Goal: Task Accomplishment & Management: Complete application form

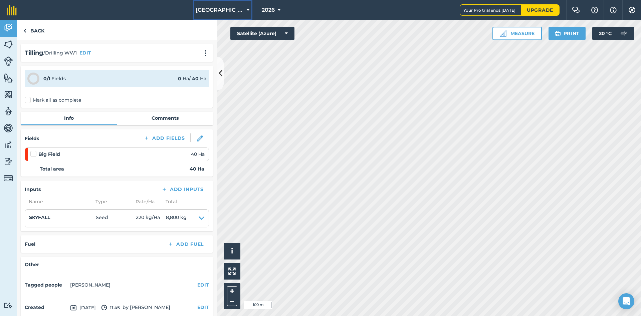
click at [247, 11] on icon at bounding box center [248, 10] width 3 height 8
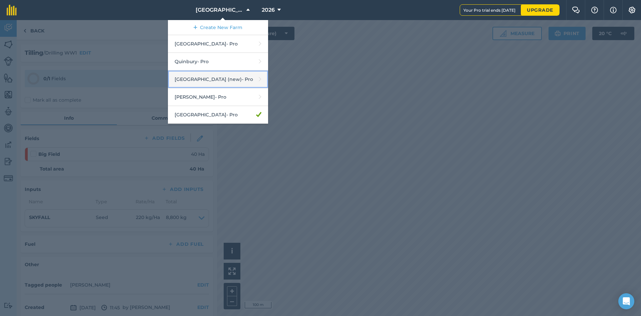
click at [218, 80] on link "[GEOGRAPHIC_DATA] (new) - Pro" at bounding box center [218, 79] width 100 height 18
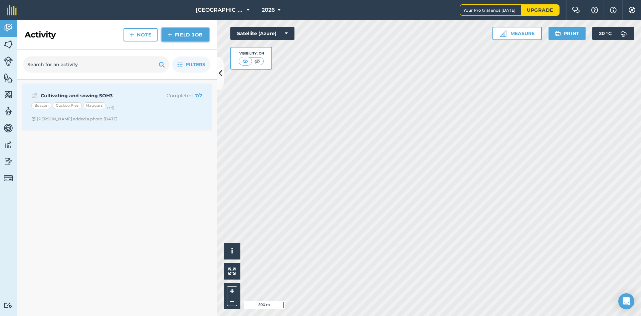
click at [191, 37] on link "Field Job" at bounding box center [185, 34] width 47 height 13
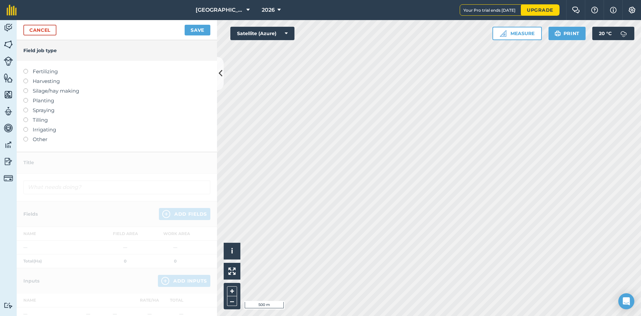
click at [39, 121] on label "Tilling" at bounding box center [116, 120] width 187 height 8
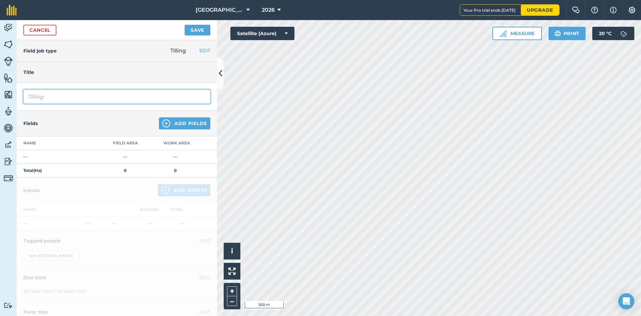
click at [67, 103] on input "Tilling" at bounding box center [116, 97] width 187 height 14
type input "T"
type input "d"
type input "DRILLING 1WW"
click at [164, 124] on img at bounding box center [166, 123] width 8 height 8
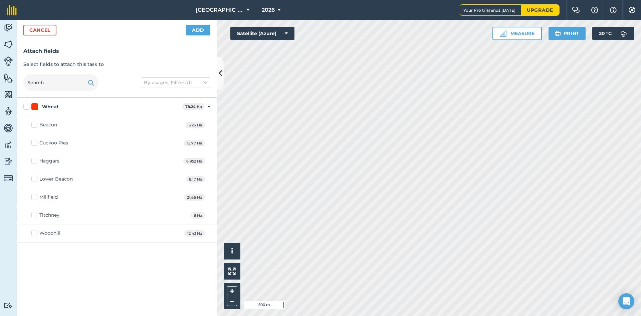
click at [29, 107] on label "Wheat" at bounding box center [101, 106] width 156 height 7
click at [28, 107] on input "Wheat" at bounding box center [25, 105] width 4 height 4
checkbox input "true"
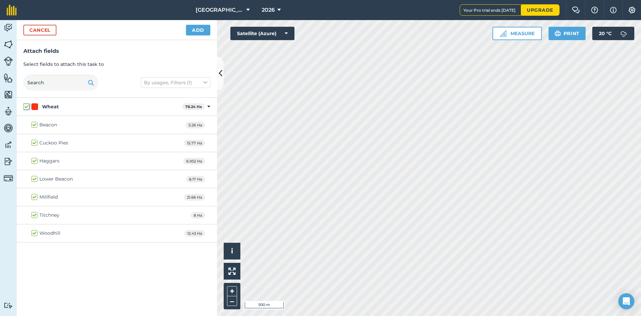
checkbox input "true"
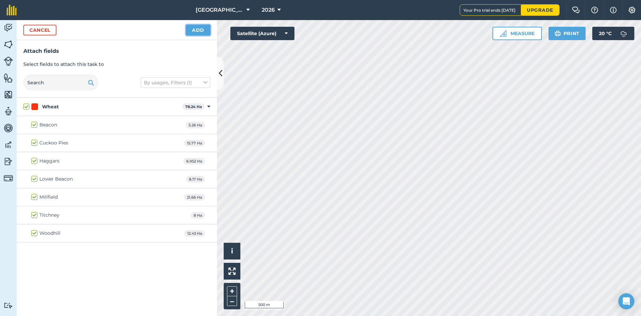
click at [207, 34] on button "Add" at bounding box center [198, 30] width 24 height 11
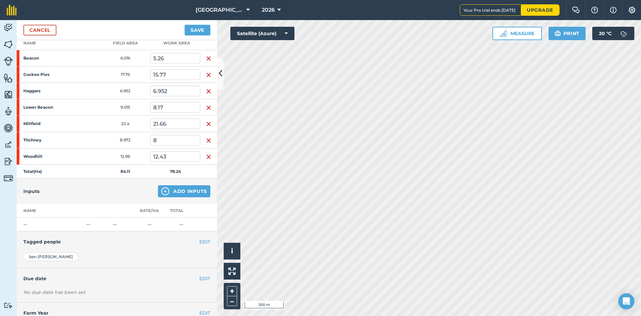
scroll to position [100, 0]
click at [171, 197] on div "Inputs Add Inputs" at bounding box center [117, 190] width 200 height 25
click at [171, 190] on button "Add Inputs" at bounding box center [184, 191] width 52 height 12
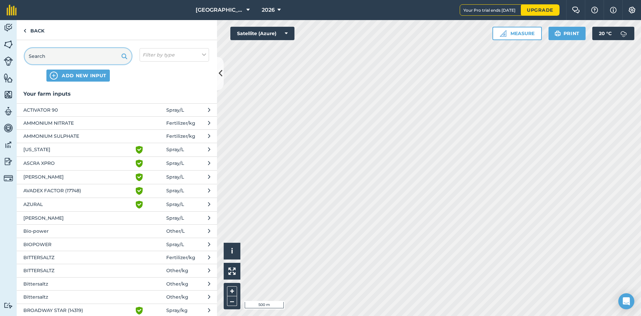
click at [74, 63] on input "text" at bounding box center [78, 56] width 107 height 16
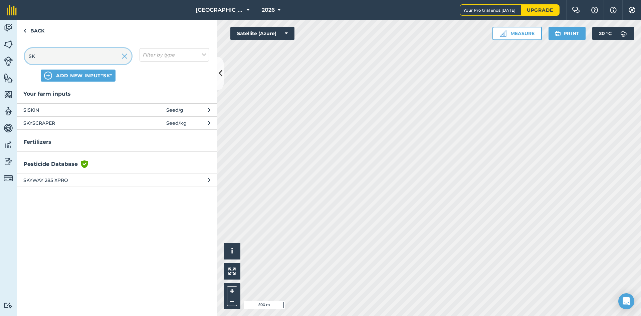
type input "S"
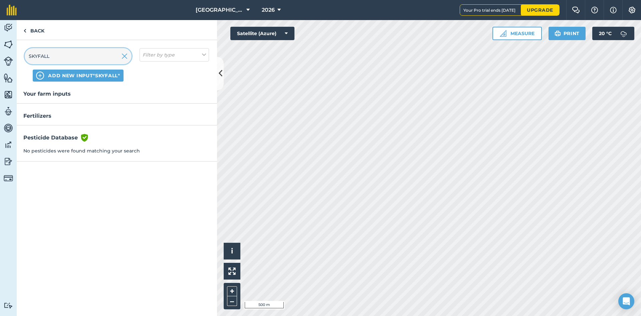
type input "SKYFALL"
click at [71, 74] on span "ADD NEW INPUT "SKYFALL"" at bounding box center [84, 75] width 72 height 7
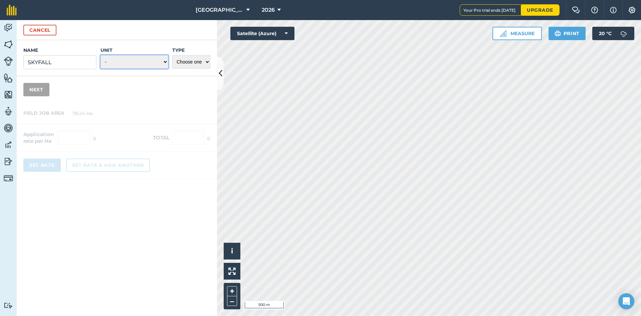
click at [142, 67] on select "- Grams/g Kilograms/kg Metric tonnes/t Millilitres/ml Litres/L Ounces/oz Pounds…" at bounding box center [135, 61] width 68 height 13
select select "KILOGRAMS"
click at [101, 55] on select "- Grams/g Kilograms/kg Metric tonnes/t Millilitres/ml Litres/L Ounces/oz Pounds…" at bounding box center [135, 61] width 68 height 13
click at [188, 63] on select "Choose one Fertilizer Seed Spray Fuel Other" at bounding box center [191, 61] width 38 height 13
select select "SEED"
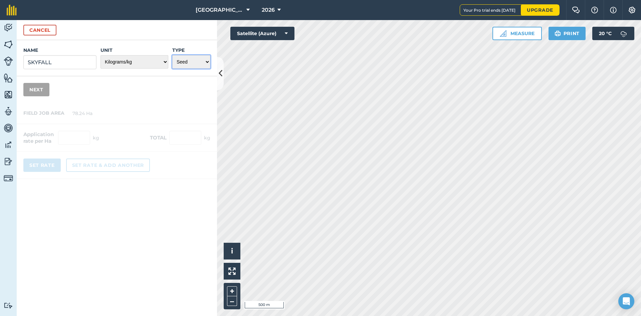
click at [172, 55] on select "Choose one Fertilizer Seed Spray Fuel Other" at bounding box center [191, 61] width 38 height 13
click at [39, 94] on button "Next" at bounding box center [36, 89] width 26 height 13
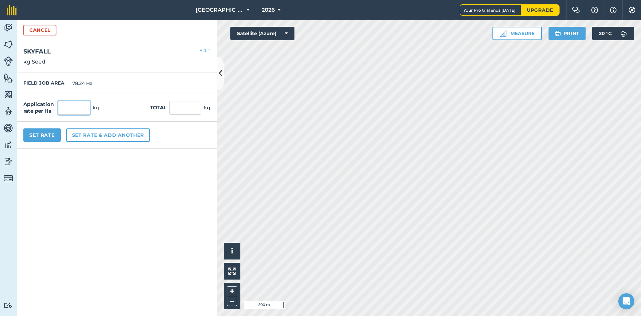
click at [78, 109] on input "text" at bounding box center [74, 108] width 32 height 14
type input "230"
type input "17,995.2"
click at [149, 228] on form "Cancel Name SKYFALL Unit - Grams/g Kilograms/kg Metric tonnes/t Millilitres/ml …" at bounding box center [117, 168] width 200 height 296
click at [40, 135] on button "Set Rate" at bounding box center [41, 134] width 37 height 13
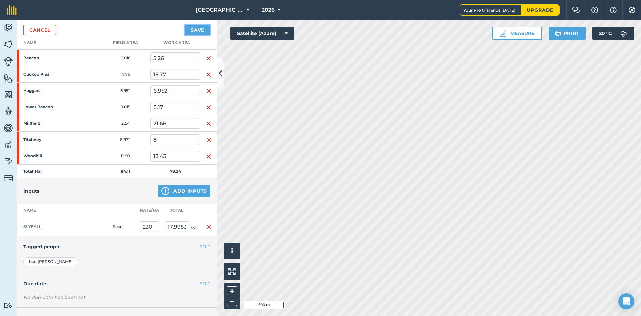
click at [196, 31] on button "Save" at bounding box center [198, 30] width 26 height 11
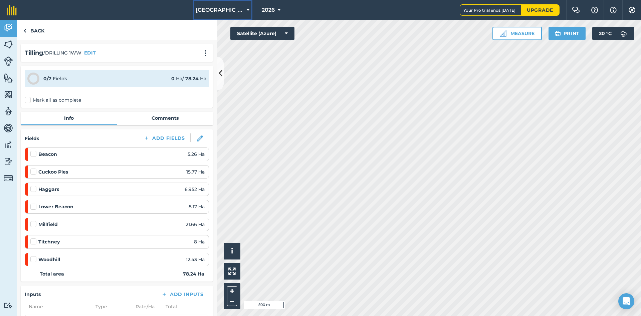
click at [247, 11] on icon at bounding box center [248, 10] width 3 height 8
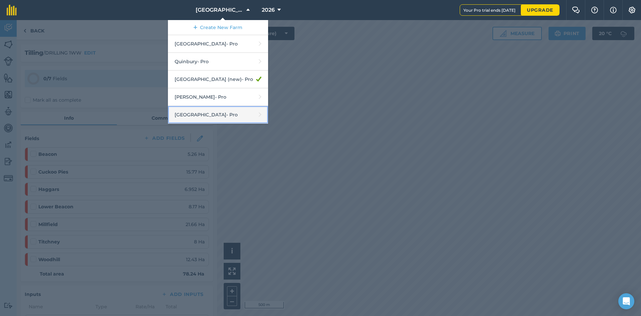
click at [206, 112] on link "[GEOGRAPHIC_DATA] - Pro" at bounding box center [218, 115] width 100 height 18
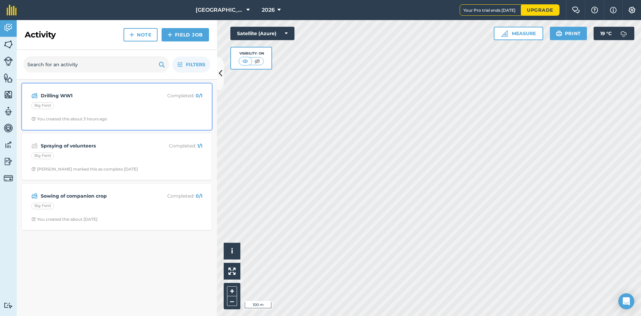
click at [110, 99] on strong "Drilling WW1" at bounding box center [94, 95] width 106 height 7
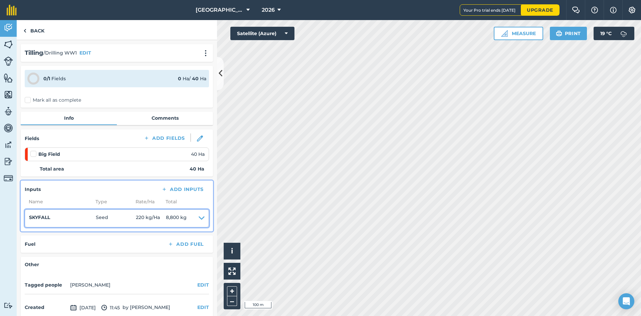
click at [121, 215] on span "Seed" at bounding box center [116, 217] width 40 height 9
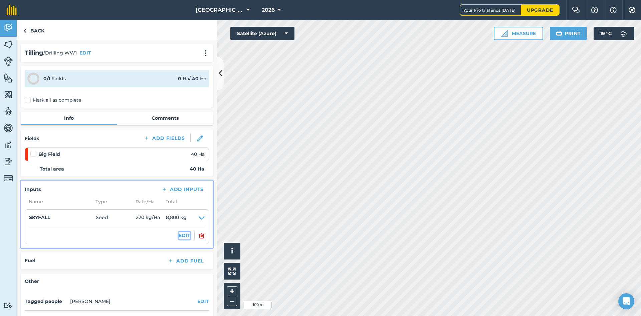
click at [179, 234] on button "EDIT" at bounding box center [185, 235] width 12 height 7
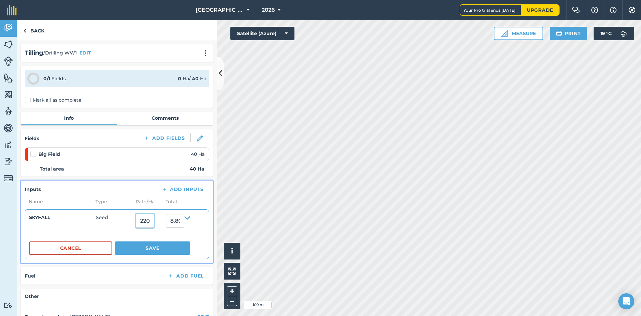
click at [150, 218] on input "220" at bounding box center [145, 220] width 18 height 14
type input "230"
type input "9,200"
click at [128, 166] on p "Total area 40 Ha" at bounding box center [117, 168] width 184 height 7
click at [154, 223] on input "230" at bounding box center [145, 220] width 18 height 14
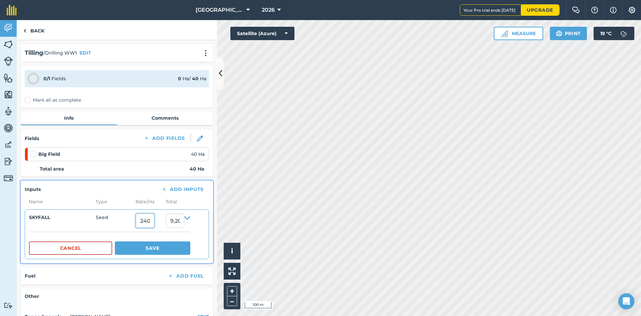
type input "240"
type input "9,600"
click at [145, 160] on div "Big Field 40 Ha" at bounding box center [117, 154] width 174 height 13
click at [158, 248] on button "Save" at bounding box center [152, 247] width 75 height 13
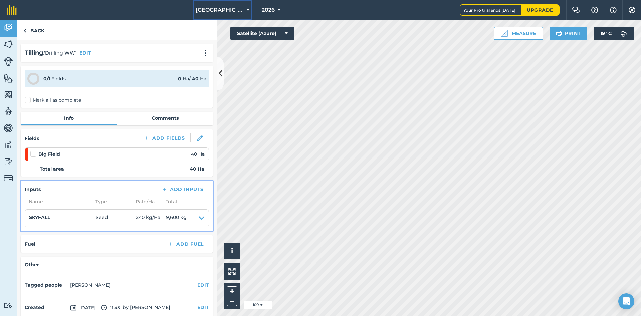
click at [232, 12] on button "[GEOGRAPHIC_DATA]" at bounding box center [222, 10] width 59 height 20
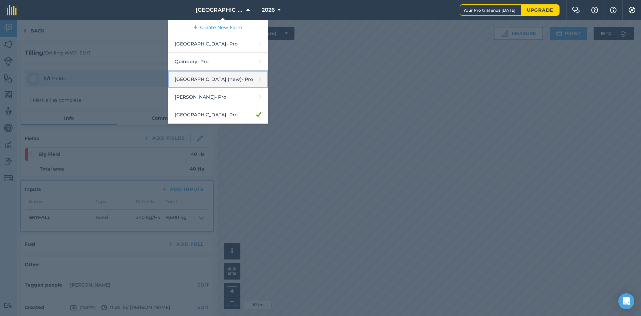
click at [207, 81] on link "[GEOGRAPHIC_DATA] (new) - Pro" at bounding box center [218, 79] width 100 height 18
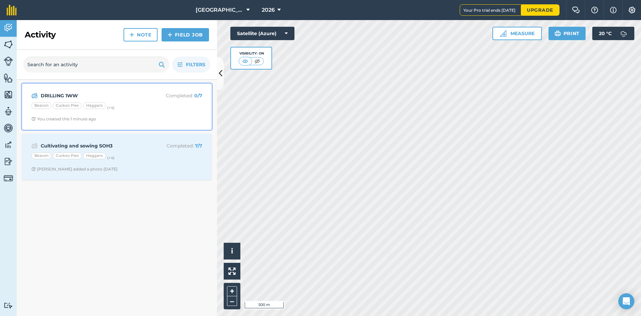
click at [118, 109] on div "Beacon Cuckoo Pies Haggars (+ 4 )" at bounding box center [116, 106] width 171 height 9
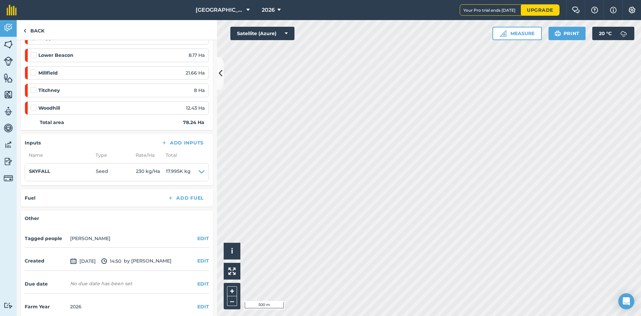
scroll to position [159, 0]
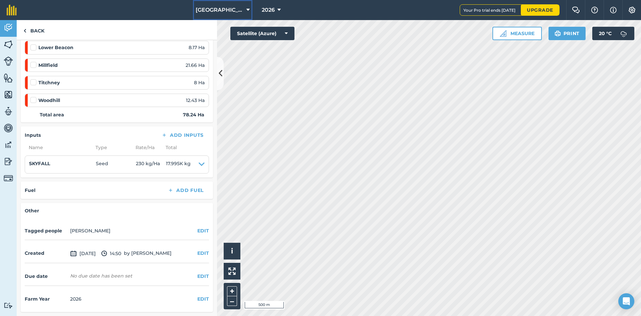
click at [247, 12] on icon at bounding box center [248, 10] width 3 height 8
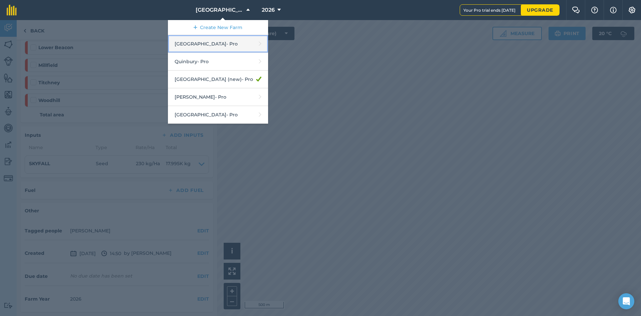
click at [220, 44] on link "Hyde Hall - Pro" at bounding box center [218, 44] width 100 height 18
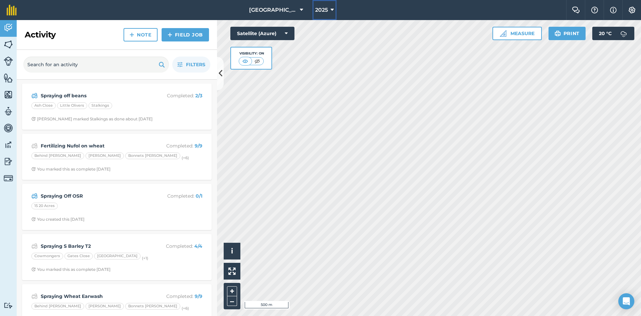
click at [331, 11] on icon at bounding box center [332, 10] width 3 height 8
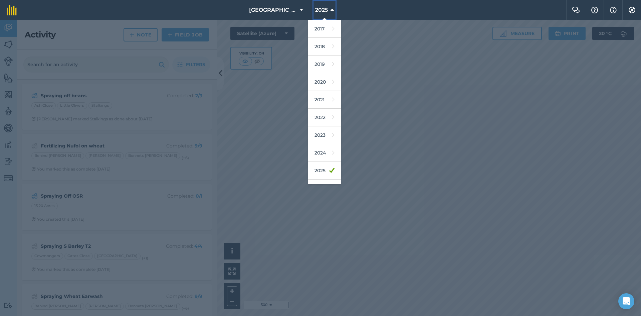
scroll to position [13, 0]
click at [332, 175] on icon at bounding box center [333, 174] width 3 height 9
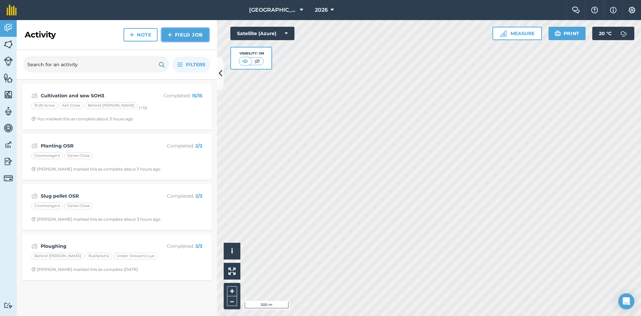
click at [185, 36] on link "Field Job" at bounding box center [185, 34] width 47 height 13
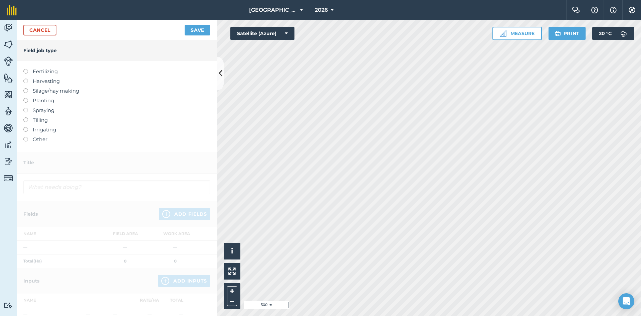
click at [51, 103] on label "Planting" at bounding box center [116, 101] width 187 height 8
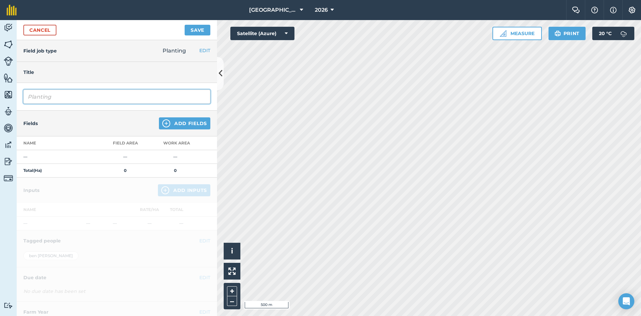
click at [62, 101] on input "Planting" at bounding box center [116, 97] width 187 height 14
type input "Planting 1WW"
click at [162, 120] on img at bounding box center [166, 123] width 8 height 8
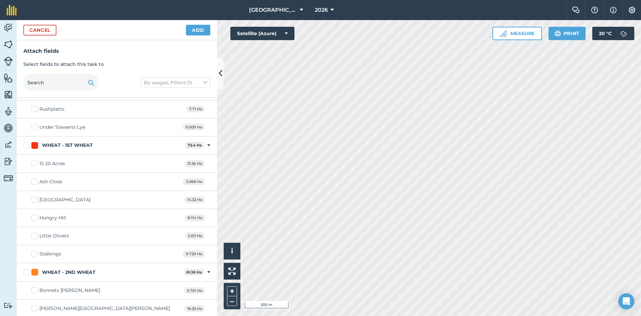
scroll to position [277, 0]
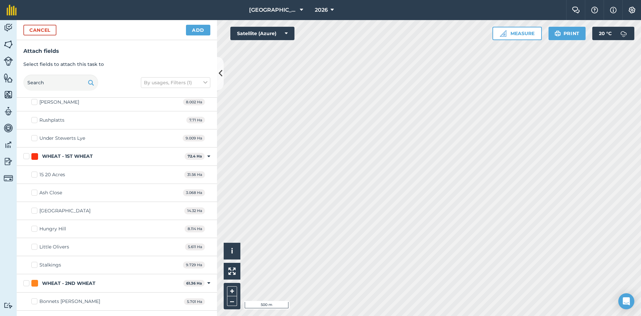
click at [29, 156] on label "WHEAT - 1ST WHEAT" at bounding box center [102, 156] width 159 height 7
click at [28, 156] on input "WHEAT - 1ST WHEAT" at bounding box center [25, 155] width 4 height 4
checkbox input "true"
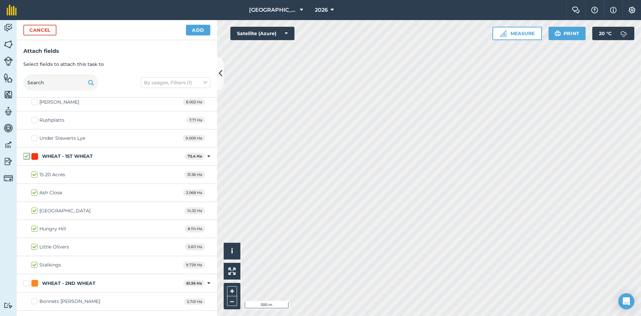
checkbox input "true"
click at [27, 282] on label "WHEAT - 2ND WHEAT" at bounding box center [101, 283] width 157 height 7
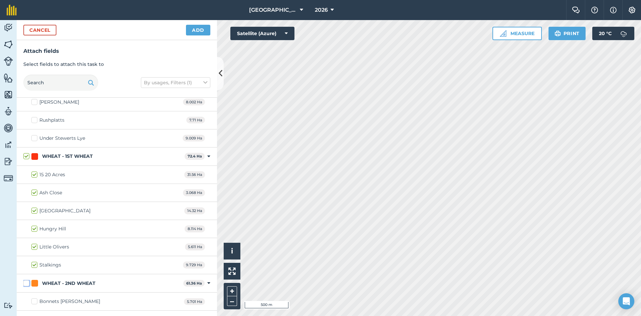
click at [27, 282] on input "WHEAT - 2ND WHEAT" at bounding box center [25, 282] width 4 height 4
checkbox input "true"
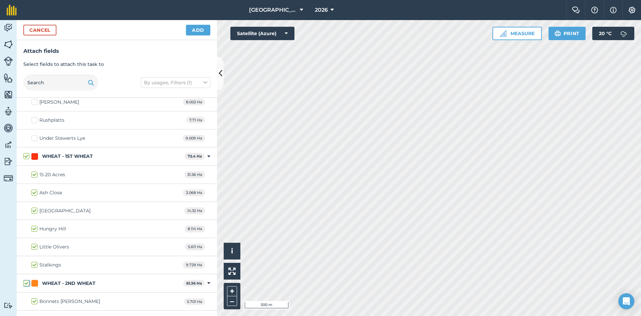
checkbox input "true"
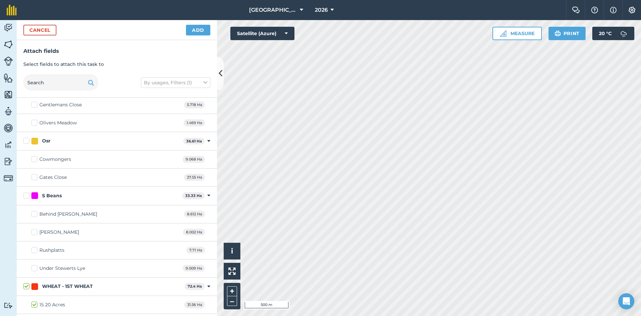
scroll to position [167, 0]
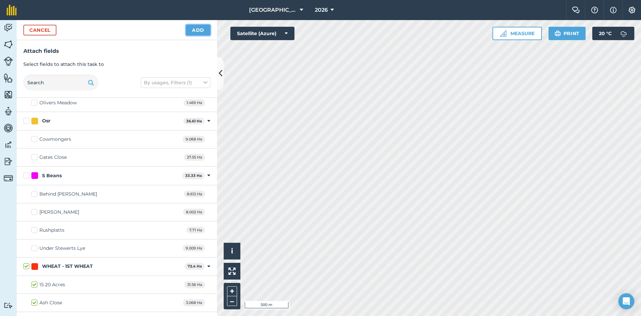
click at [201, 27] on button "Add" at bounding box center [198, 30] width 24 height 11
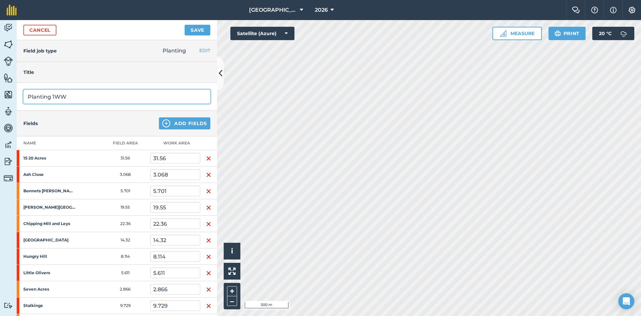
click at [80, 96] on input "Planting 1WW" at bounding box center [116, 97] width 187 height 14
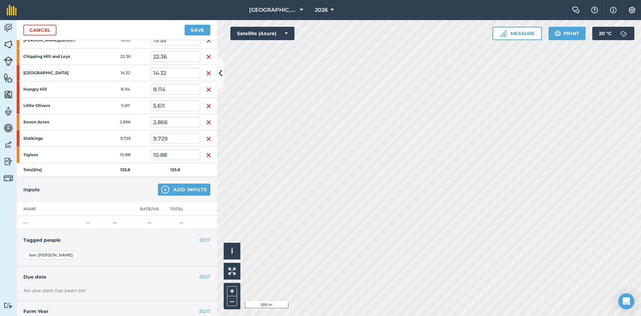
type input "Planting WW"
click at [175, 192] on button "Add Inputs" at bounding box center [184, 189] width 52 height 12
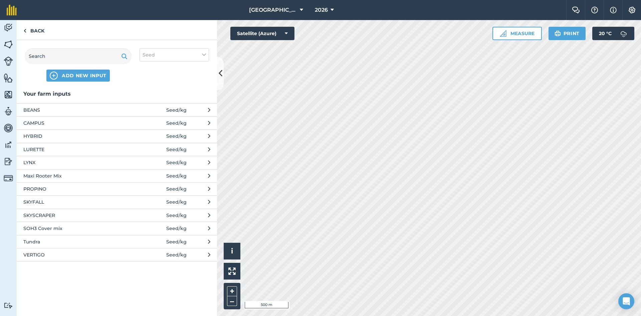
click at [51, 202] on span "SKYFALL" at bounding box center [77, 201] width 109 height 7
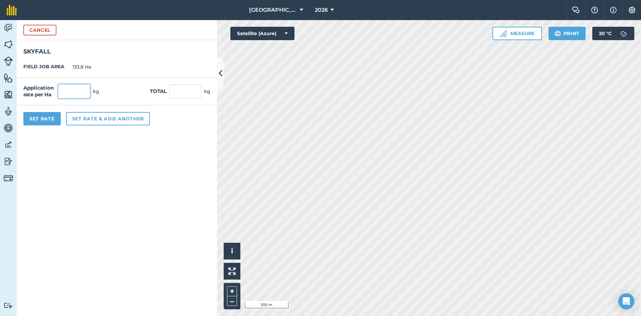
click at [84, 90] on input "text" at bounding box center [74, 91] width 32 height 14
type input "200"
type input "26,760"
click at [122, 186] on form "Cancel SKYFALL FIELD JOB AREA 133.8 Ha Application rate per Ha 200 kg Total 26,…" at bounding box center [117, 168] width 200 height 296
click at [49, 121] on button "Set Rate" at bounding box center [41, 118] width 37 height 13
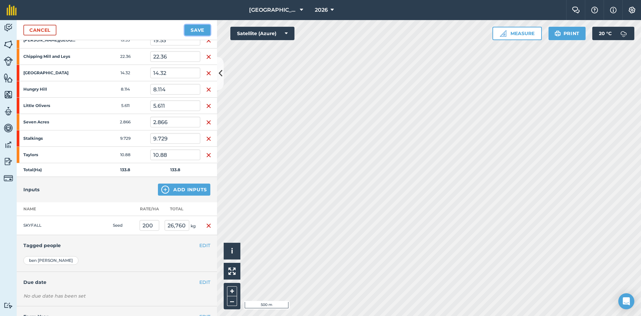
click at [195, 29] on button "Save" at bounding box center [198, 30] width 26 height 11
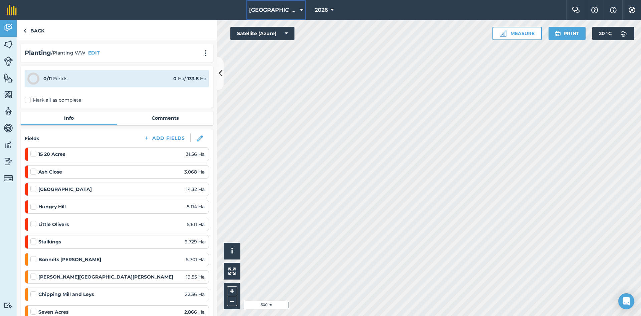
click at [286, 11] on span "[GEOGRAPHIC_DATA]" at bounding box center [273, 10] width 48 height 8
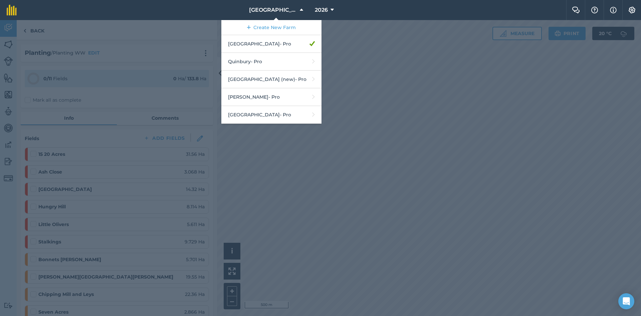
click at [259, 170] on div at bounding box center [320, 168] width 641 height 296
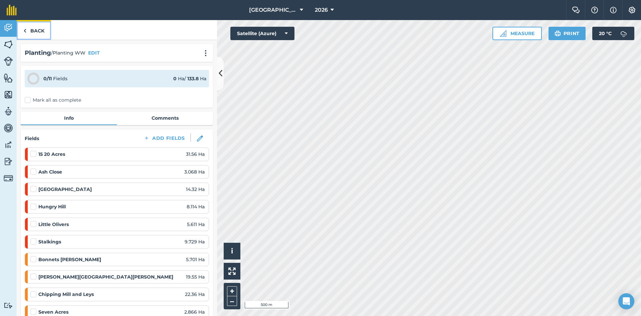
click at [31, 28] on link "Back" at bounding box center [34, 30] width 34 height 20
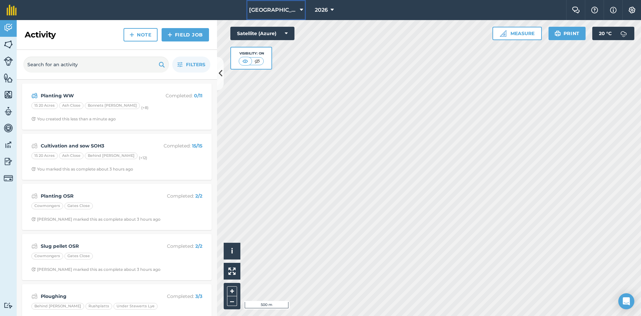
click at [280, 11] on span "[GEOGRAPHIC_DATA]" at bounding box center [273, 10] width 48 height 8
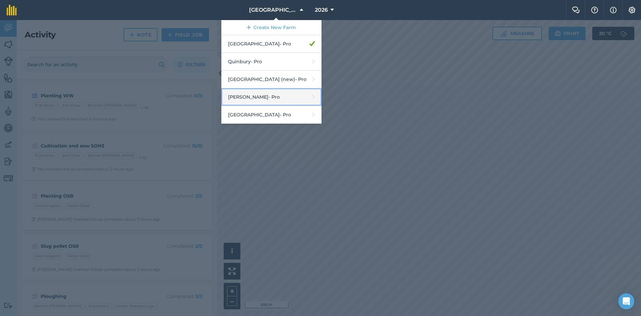
click at [276, 98] on link "[PERSON_NAME] - Pro" at bounding box center [271, 97] width 100 height 18
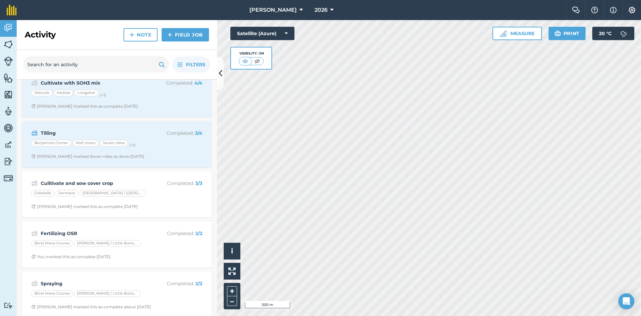
scroll to position [18, 0]
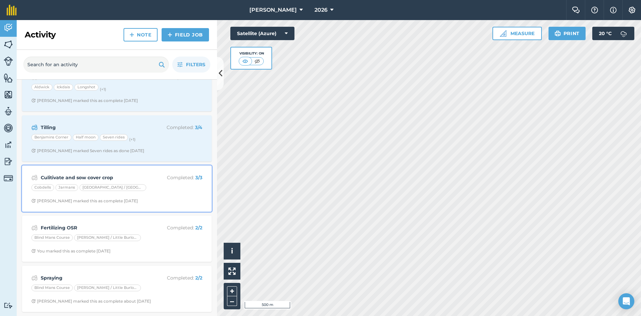
click at [138, 180] on strong "Culitivate and sow cover crop" at bounding box center [94, 177] width 106 height 7
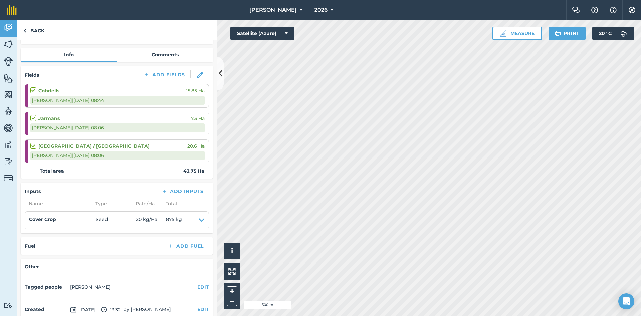
scroll to position [30, 0]
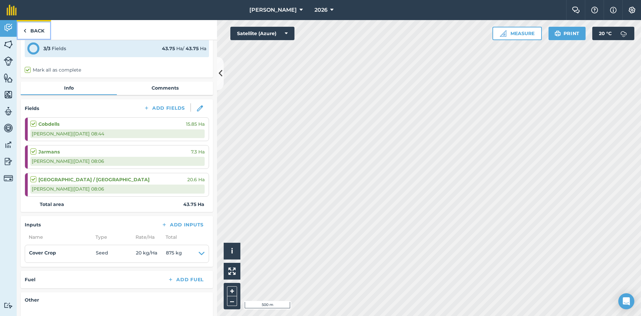
click at [34, 30] on link "Back" at bounding box center [34, 30] width 34 height 20
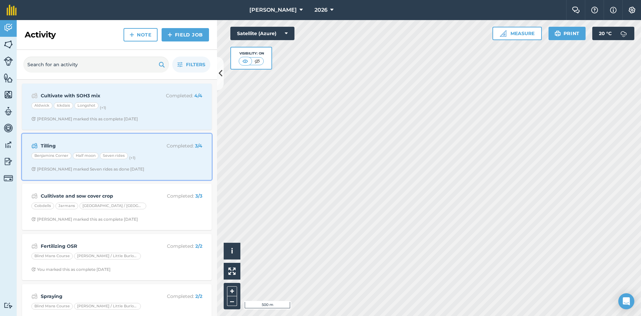
click at [142, 164] on div "Tilling Completed : 3 / 4 Benjamins Corner Half moon Seven rides (+ 1 ) [PERSON…" at bounding box center [117, 157] width 182 height 38
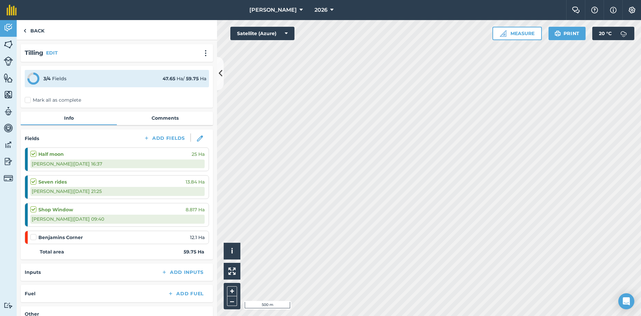
click at [33, 234] on label at bounding box center [34, 234] width 8 height 0
click at [33, 237] on input "checkbox" at bounding box center [32, 236] width 4 height 4
checkbox input "false"
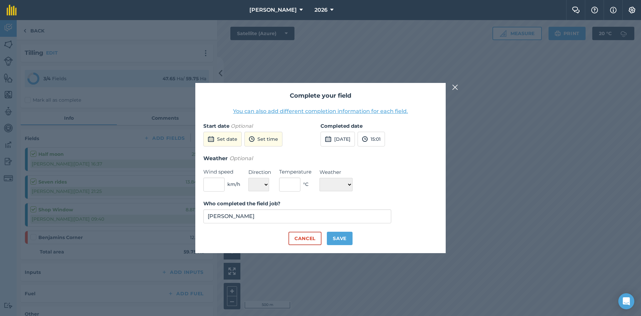
click at [454, 86] on img at bounding box center [455, 87] width 6 height 8
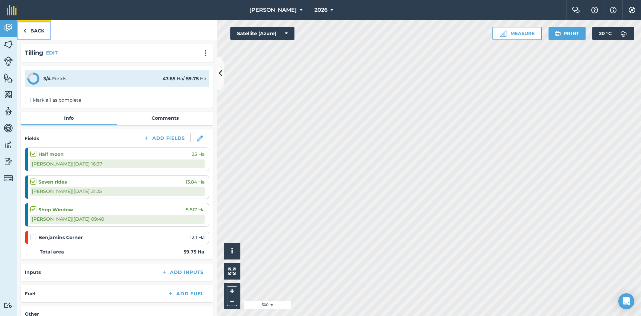
click at [28, 26] on link "Back" at bounding box center [34, 30] width 34 height 20
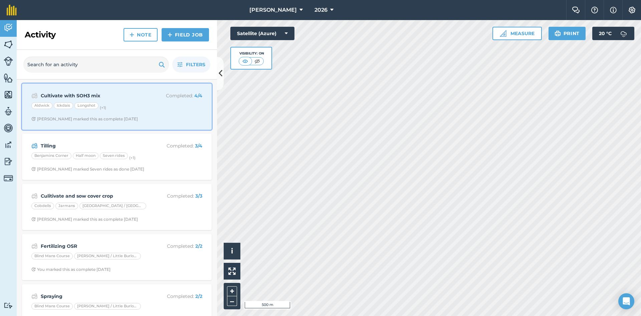
click at [143, 108] on div "Aldwick Ickdais Longshot (+ 1 )" at bounding box center [116, 106] width 171 height 9
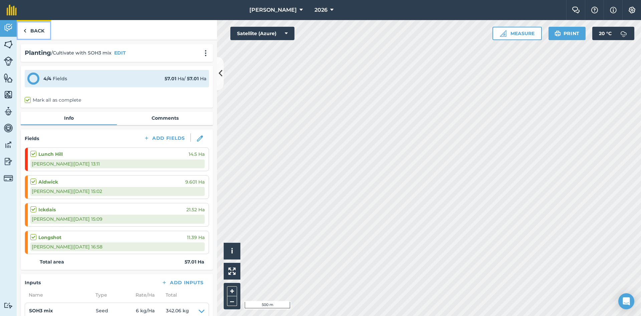
click at [35, 26] on link "Back" at bounding box center [34, 30] width 34 height 20
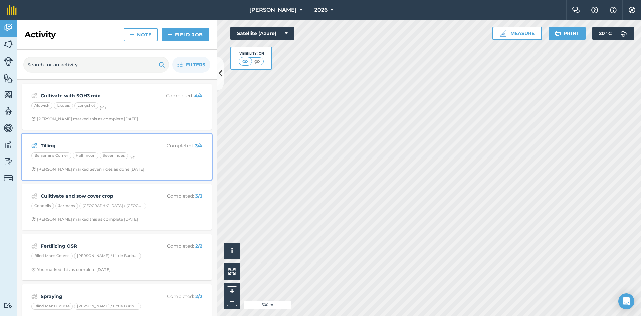
click at [146, 158] on div "Benjamins Corner Half moon Seven rides (+ 1 )" at bounding box center [116, 156] width 171 height 9
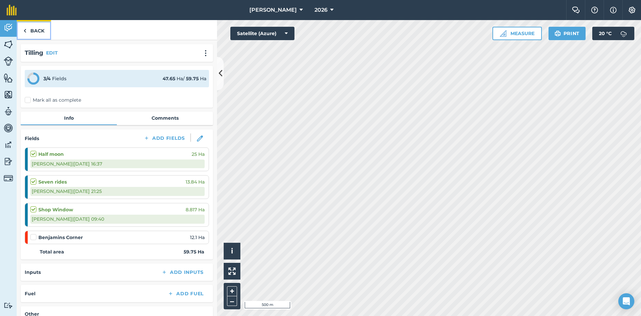
click at [39, 32] on link "Back" at bounding box center [34, 30] width 34 height 20
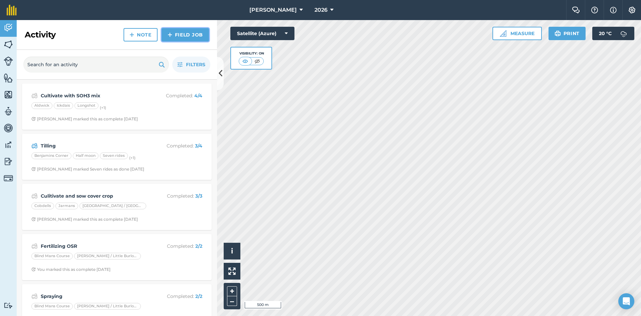
click at [181, 32] on link "Field Job" at bounding box center [185, 34] width 47 height 13
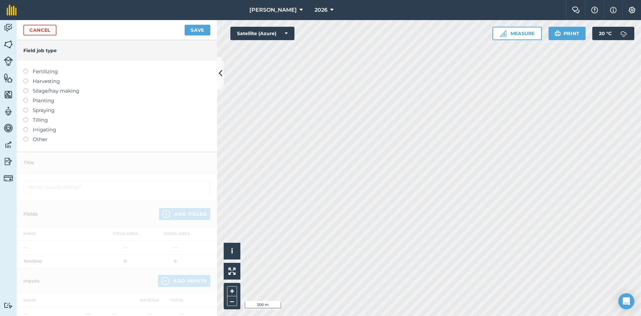
click at [36, 98] on label "Planting" at bounding box center [116, 101] width 187 height 8
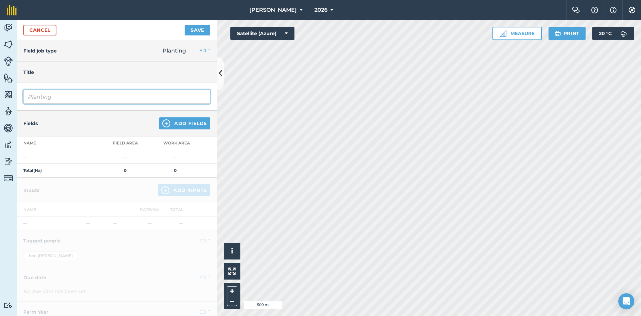
click at [88, 101] on input "Planting" at bounding box center [116, 97] width 187 height 14
type input "Planting WB"
click at [162, 120] on img at bounding box center [166, 123] width 8 height 8
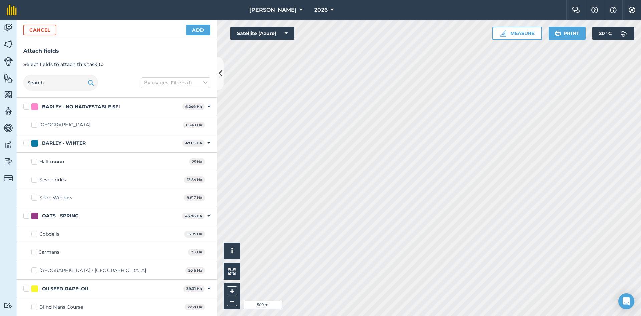
click at [25, 144] on label "BARLEY - WINTER" at bounding box center [101, 143] width 156 height 7
click at [25, 144] on input "BARLEY - WINTER" at bounding box center [25, 142] width 4 height 4
checkbox input "true"
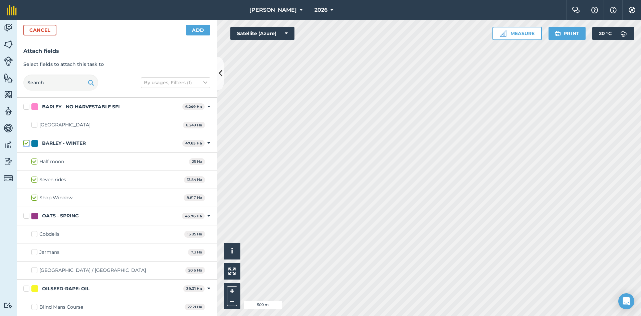
checkbox input "true"
click at [205, 32] on button "Add" at bounding box center [198, 30] width 24 height 11
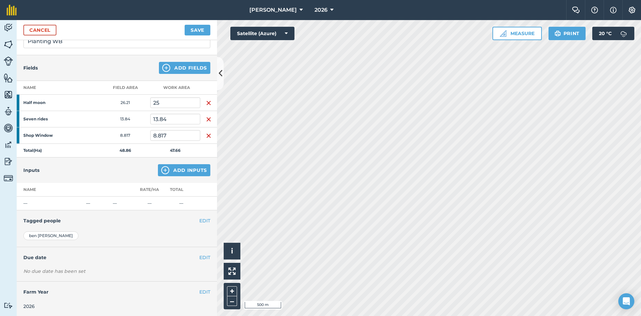
scroll to position [56, 0]
click at [176, 170] on button "Add Inputs" at bounding box center [184, 169] width 52 height 12
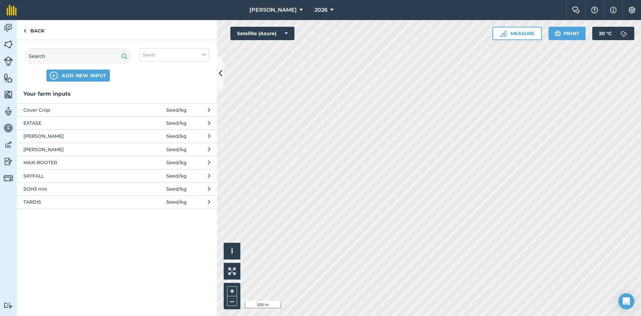
click at [62, 200] on span "TARDIS" at bounding box center [77, 201] width 109 height 7
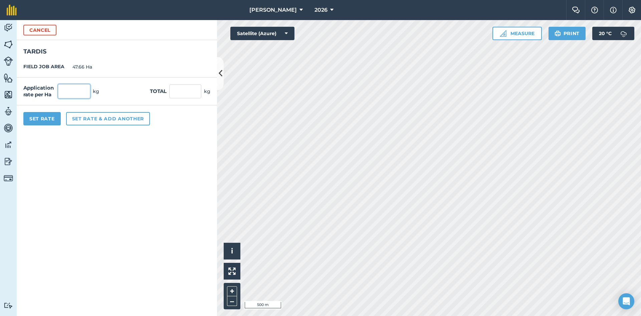
click at [82, 94] on input "text" at bounding box center [74, 91] width 32 height 14
type input "180"
type input "8,578.8"
click at [96, 120] on button "Set rate & add another" at bounding box center [108, 118] width 84 height 13
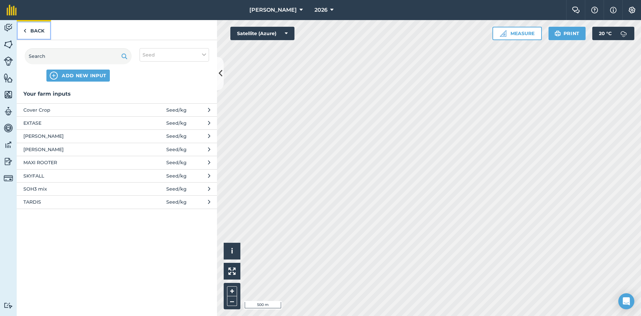
click at [29, 31] on link "Back" at bounding box center [34, 30] width 34 height 20
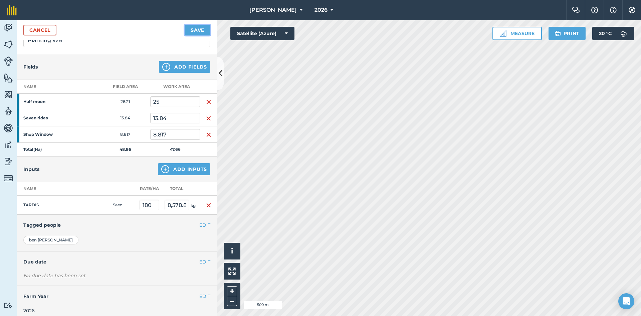
click at [189, 32] on button "Save" at bounding box center [198, 30] width 26 height 11
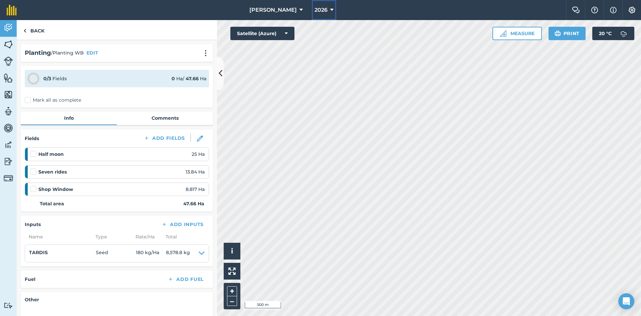
click at [315, 12] on span "2026" at bounding box center [321, 10] width 13 height 8
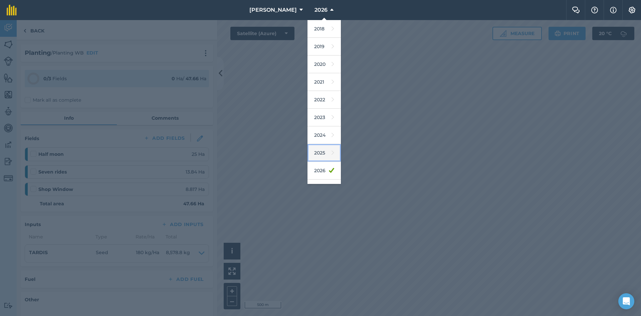
click at [314, 159] on link "2025" at bounding box center [324, 153] width 33 height 18
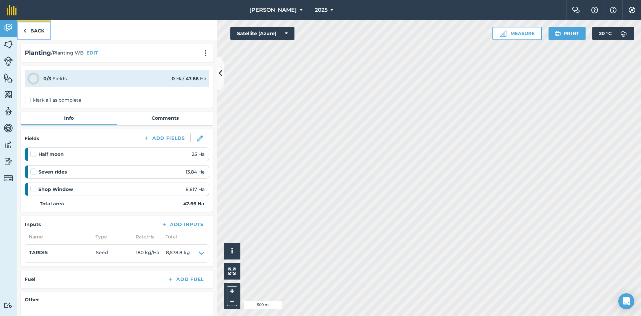
click at [41, 28] on link "Back" at bounding box center [34, 30] width 34 height 20
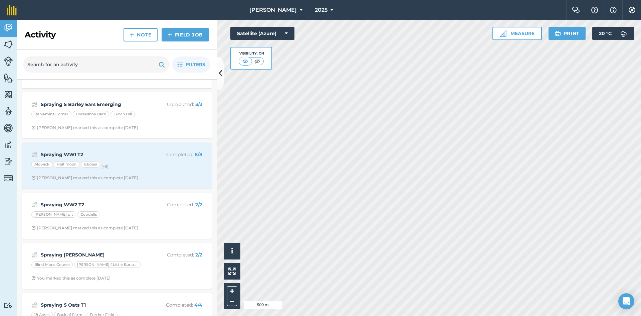
scroll to position [601, 0]
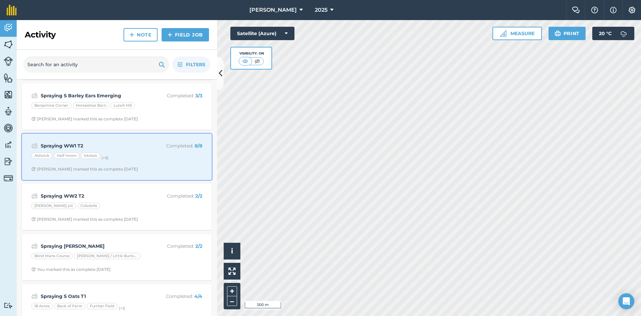
click at [142, 158] on div "Aldwick Half moon Ickdais (+ 5 )" at bounding box center [116, 156] width 171 height 9
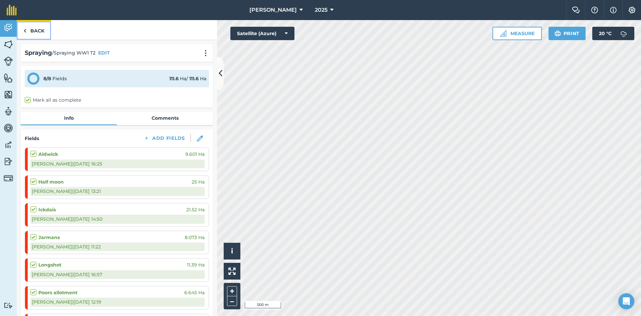
click at [30, 32] on link "Back" at bounding box center [34, 30] width 34 height 20
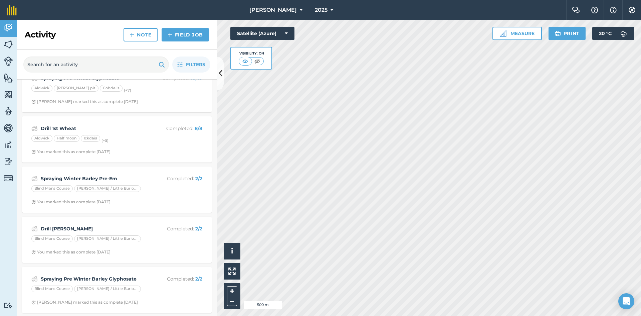
scroll to position [2810, 0]
click at [80, 225] on strong "Drill [PERSON_NAME]" at bounding box center [94, 227] width 106 height 7
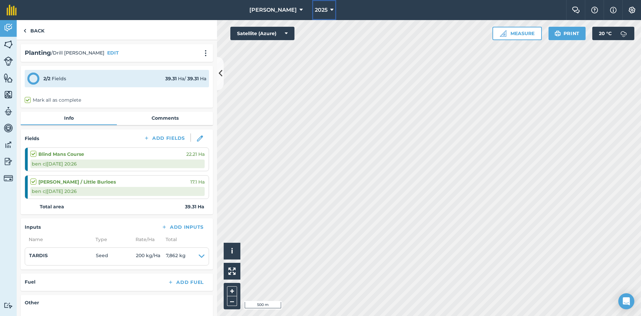
drag, startPoint x: 322, startPoint y: 8, endPoint x: 317, endPoint y: 10, distance: 4.9
click at [330, 8] on icon at bounding box center [331, 10] width 3 height 8
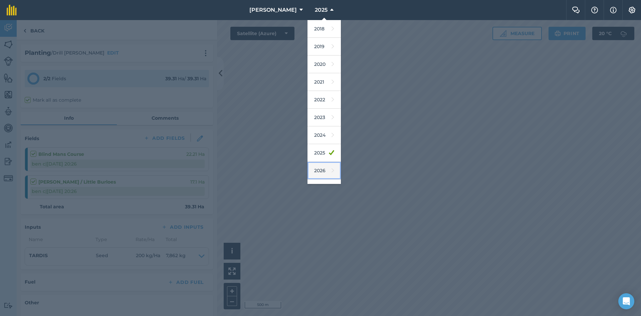
click at [313, 169] on link "2026" at bounding box center [324, 171] width 33 height 18
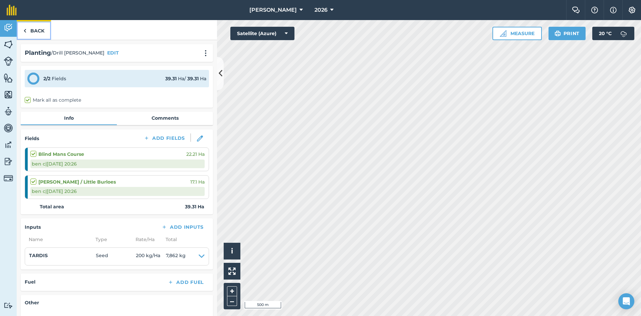
click at [34, 34] on link "Back" at bounding box center [34, 30] width 34 height 20
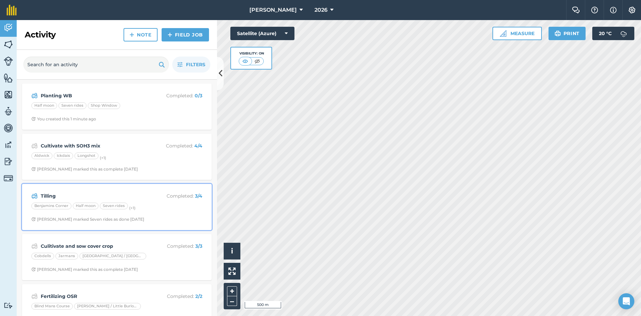
click at [78, 199] on strong "Tilling" at bounding box center [94, 195] width 106 height 7
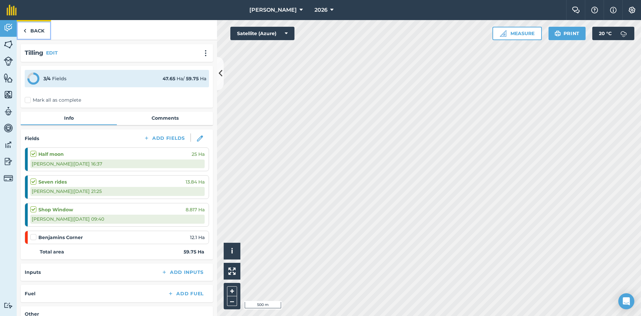
click at [39, 31] on link "Back" at bounding box center [34, 30] width 34 height 20
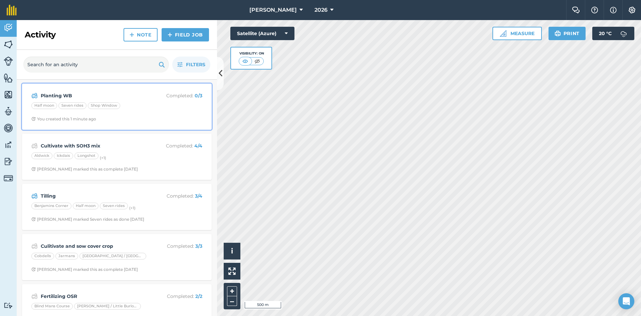
click at [68, 100] on div "Planting WB Completed : 0 / 3 Half moon Seven rides Shop Window You created thi…" at bounding box center [117, 107] width 182 height 38
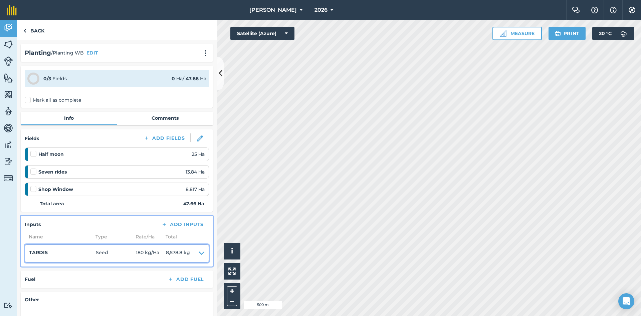
click at [199, 252] on icon at bounding box center [202, 253] width 6 height 9
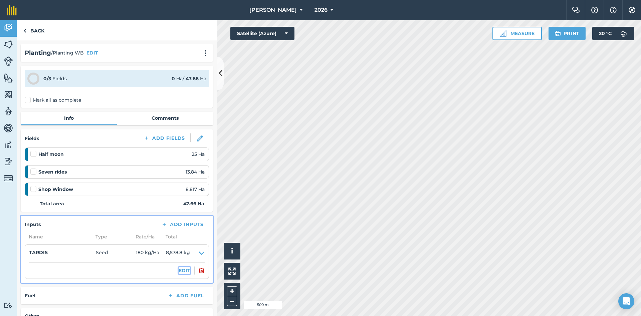
click at [179, 271] on button "EDIT" at bounding box center [185, 270] width 12 height 7
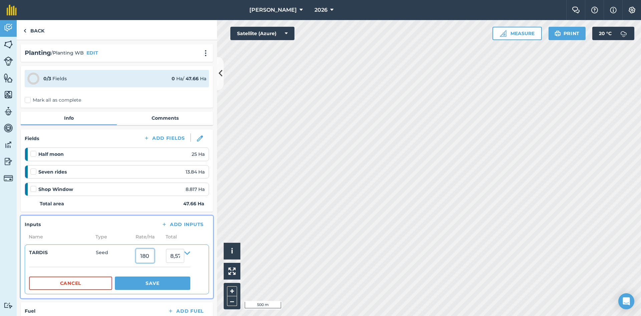
click at [154, 258] on input "180" at bounding box center [145, 256] width 18 height 14
type input "1"
type input "200"
type input "9,532"
click at [90, 256] on h4 "TARDIS" at bounding box center [62, 252] width 67 height 7
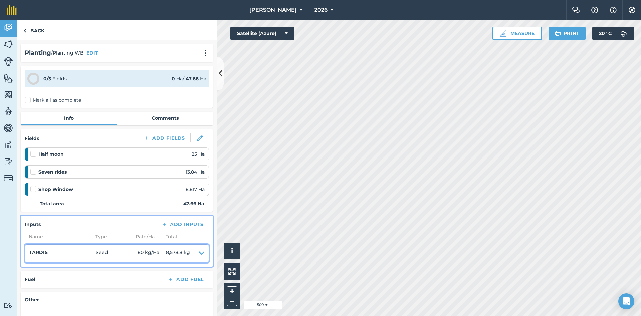
click at [155, 254] on span "180 kg / Ha" at bounding box center [151, 253] width 30 height 9
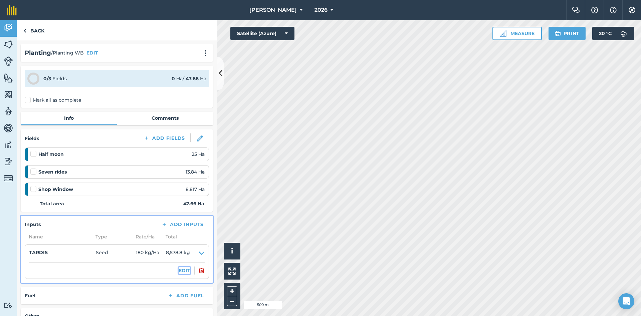
click at [179, 270] on button "EDIT" at bounding box center [185, 270] width 12 height 7
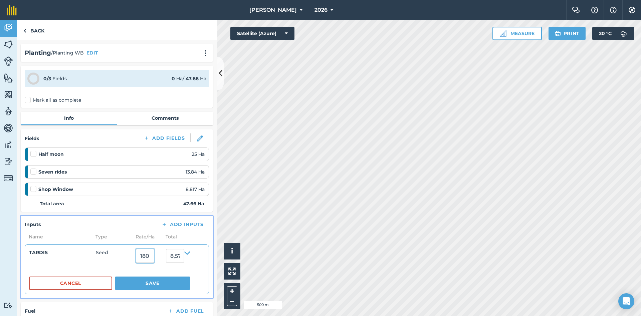
click at [154, 254] on input "180" at bounding box center [145, 256] width 18 height 14
type input "1"
type input "200"
type input "9,532"
click at [119, 262] on span "Seed" at bounding box center [116, 256] width 40 height 14
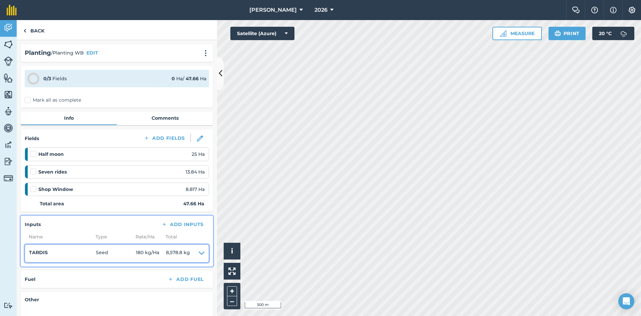
click at [156, 254] on span "180 kg / Ha" at bounding box center [151, 253] width 30 height 9
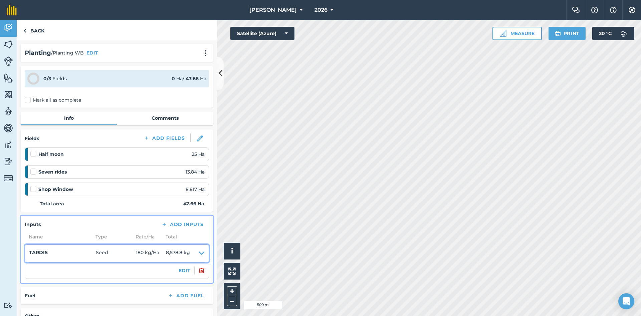
click at [153, 250] on span "180 kg / Ha" at bounding box center [151, 253] width 30 height 9
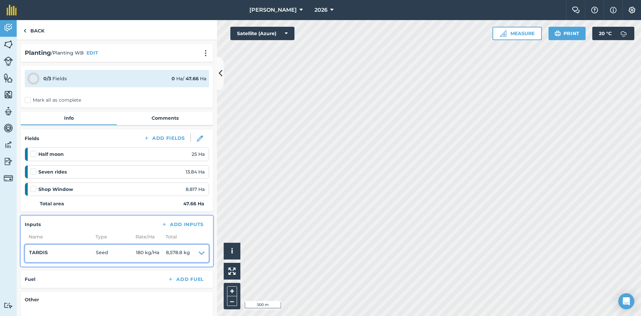
click at [162, 254] on span "180 kg / Ha" at bounding box center [151, 253] width 30 height 9
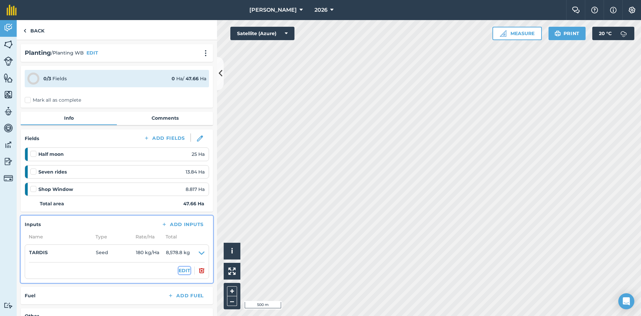
click at [179, 271] on button "EDIT" at bounding box center [185, 270] width 12 height 7
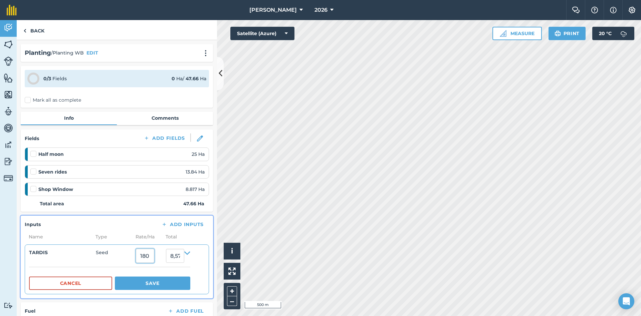
click at [154, 260] on input "180" at bounding box center [145, 256] width 18 height 14
type input "1"
type input "200"
type input "9,532"
click at [160, 283] on button "Save" at bounding box center [152, 282] width 75 height 13
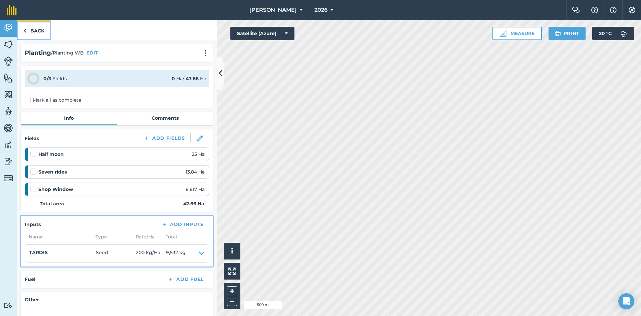
click at [36, 28] on link "Back" at bounding box center [34, 30] width 34 height 20
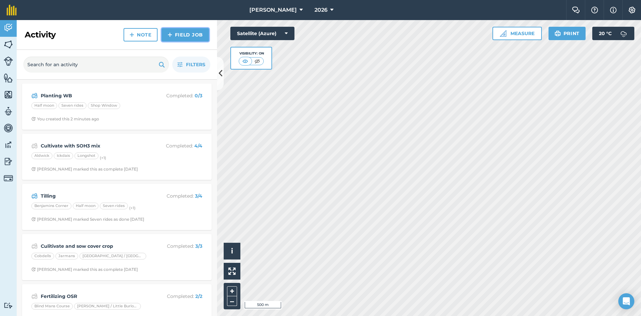
click at [182, 32] on link "Field Job" at bounding box center [185, 34] width 47 height 13
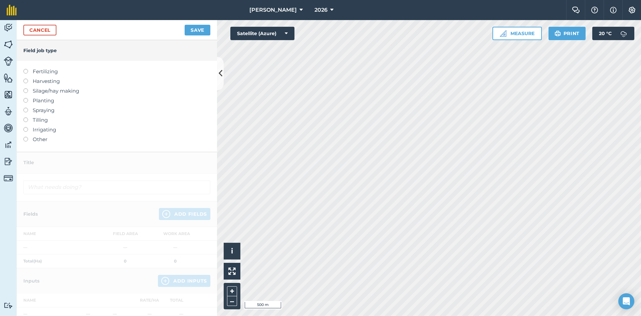
click at [42, 100] on label "Planting" at bounding box center [116, 101] width 187 height 8
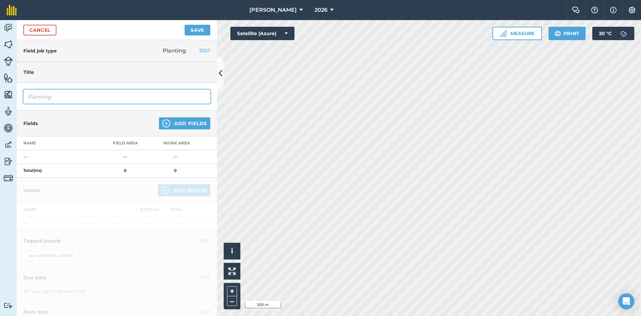
click at [69, 99] on input "Planting" at bounding box center [116, 97] width 187 height 14
type input "Planting WW"
click at [174, 119] on button "Add Fields" at bounding box center [184, 123] width 51 height 12
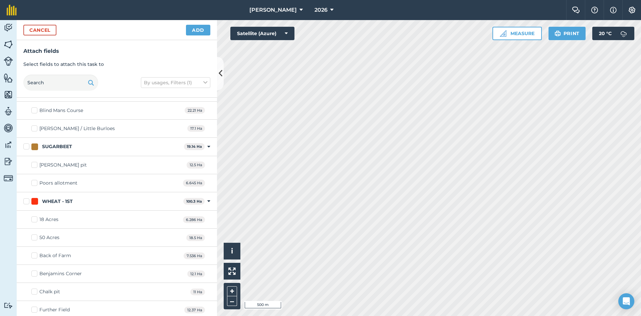
scroll to position [200, 0]
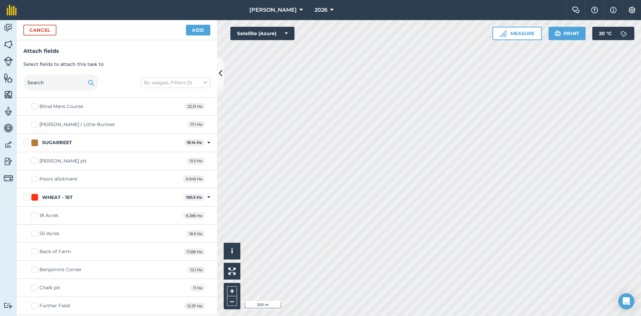
click at [26, 196] on label "WHEAT - 1ST" at bounding box center [101, 197] width 157 height 7
click at [26, 196] on input "WHEAT - 1ST" at bounding box center [25, 196] width 4 height 4
checkbox input "true"
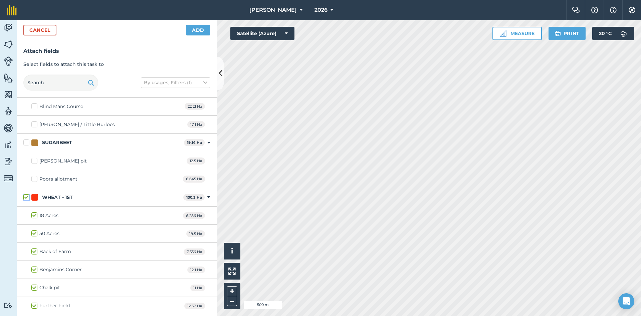
checkbox input "true"
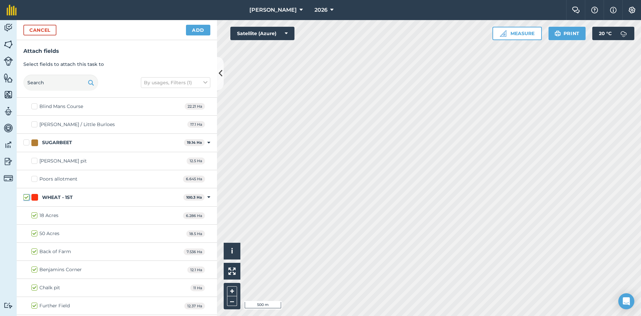
checkbox input "true"
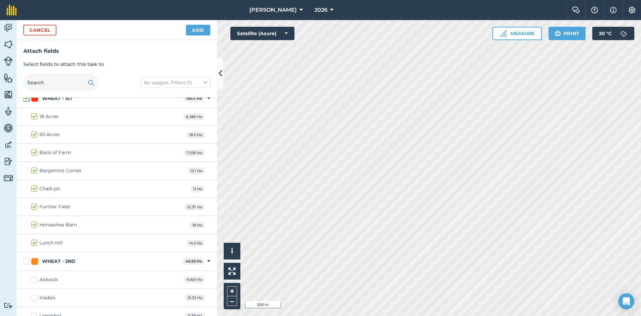
scroll to position [308, 0]
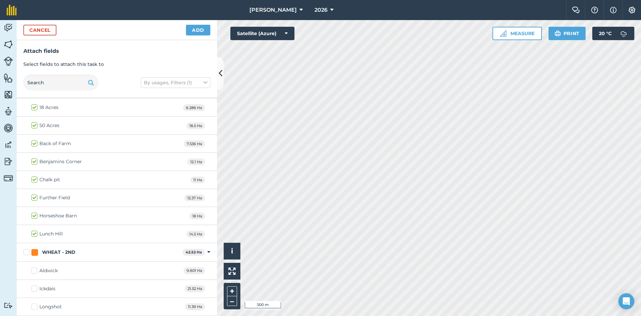
click at [28, 253] on label "WHEAT - 2ND" at bounding box center [101, 252] width 157 height 7
click at [28, 253] on input "WHEAT - 2ND" at bounding box center [25, 251] width 4 height 4
checkbox input "true"
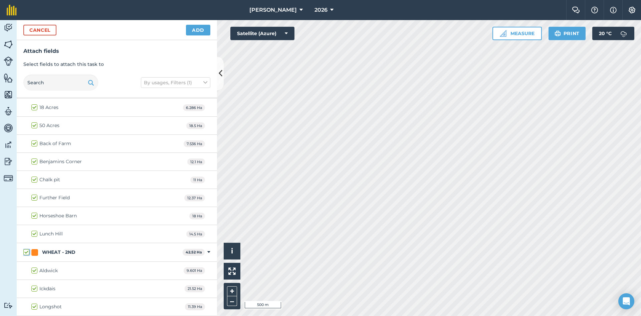
checkbox input "true"
click at [194, 33] on button "Add" at bounding box center [198, 30] width 24 height 11
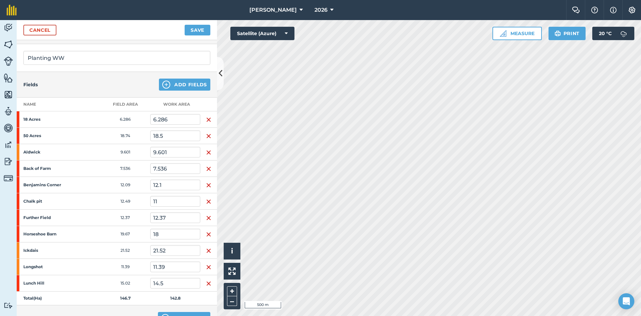
scroll to position [187, 0]
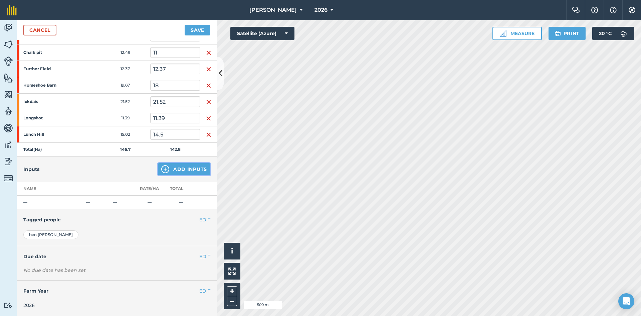
click at [184, 169] on button "Add Inputs" at bounding box center [184, 169] width 52 height 12
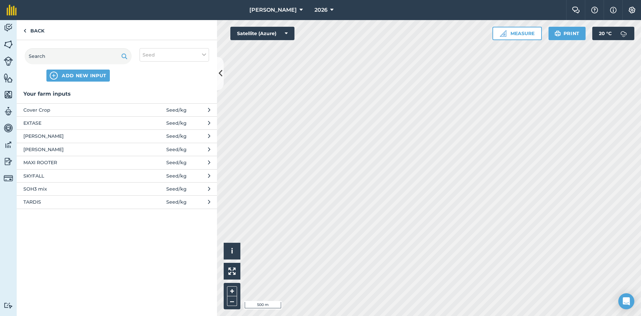
click at [50, 175] on span "SKYFALL" at bounding box center [77, 175] width 109 height 7
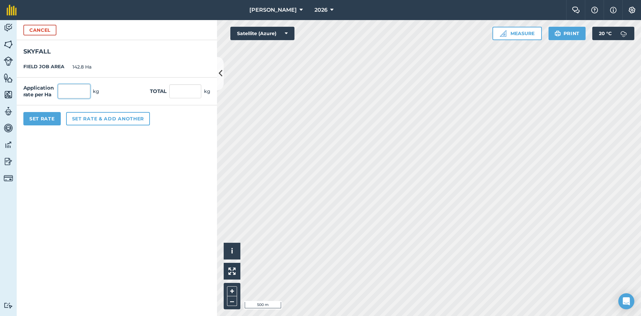
click at [71, 91] on input "text" at bounding box center [74, 91] width 32 height 14
type input "240"
type input "34,272"
click at [80, 167] on form "Cancel SKYFALL FIELD JOB AREA 142.8 Ha Application rate per Ha 240 kg Total 34,…" at bounding box center [117, 168] width 200 height 296
click at [83, 91] on input "240" at bounding box center [74, 91] width 32 height 14
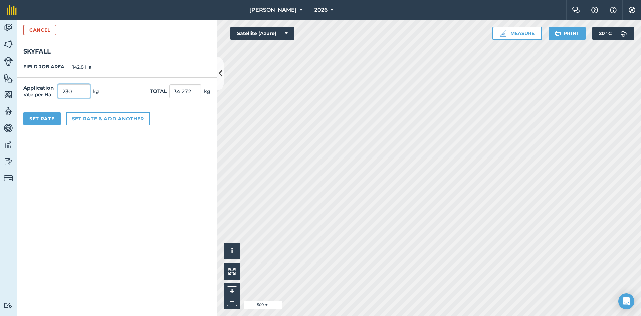
type input "230"
type input "32,844"
click at [90, 184] on form "Cancel SKYFALL FIELD JOB AREA 142.8 Ha Application rate per Ha 230 kg Total 32,…" at bounding box center [117, 168] width 200 height 296
click at [39, 122] on button "Set Rate" at bounding box center [41, 118] width 37 height 13
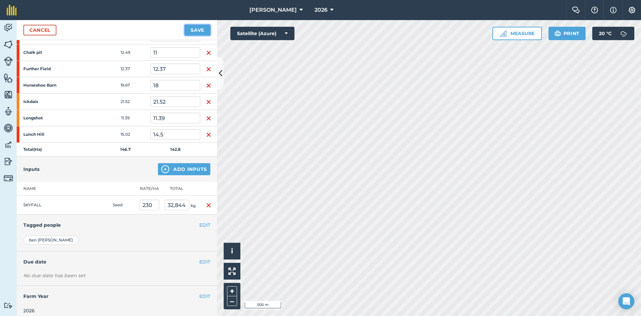
click at [194, 31] on button "Save" at bounding box center [198, 30] width 26 height 11
